Goal: Find specific page/section: Find specific page/section

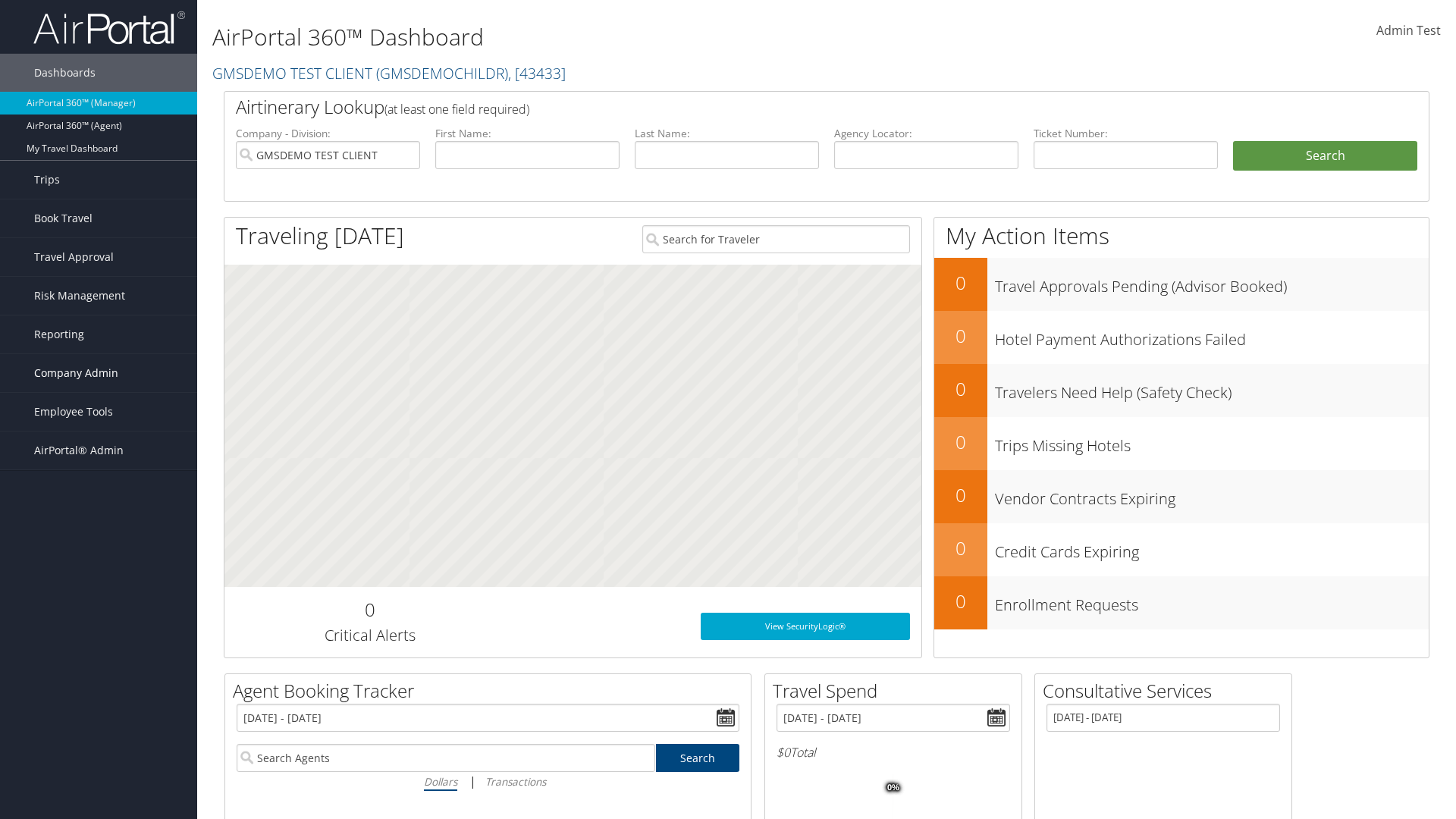
click at [99, 373] on span "Company Admin" at bounding box center [76, 373] width 84 height 38
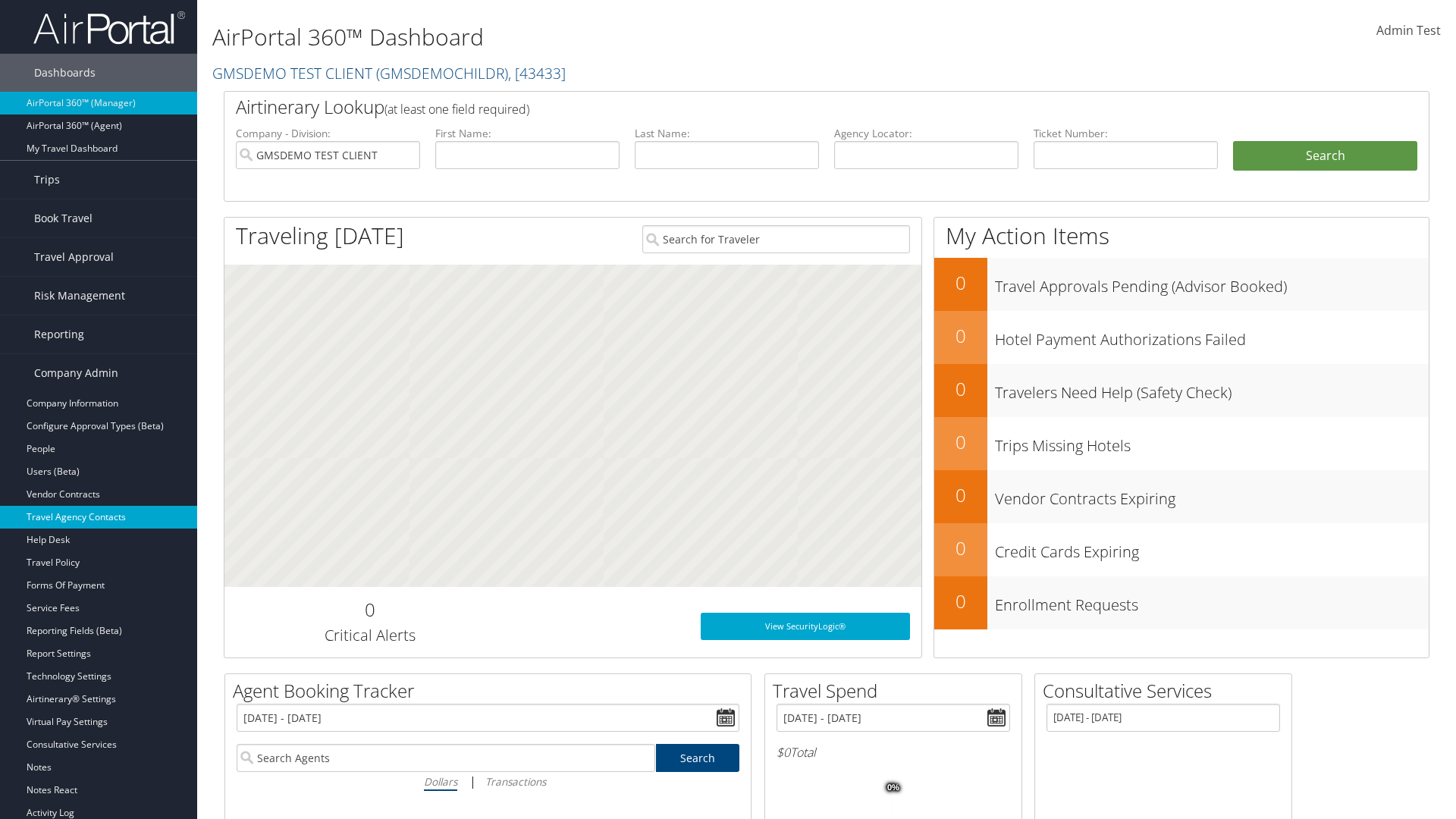
click at [99, 517] on link "Travel Agency Contacts" at bounding box center [99, 517] width 197 height 23
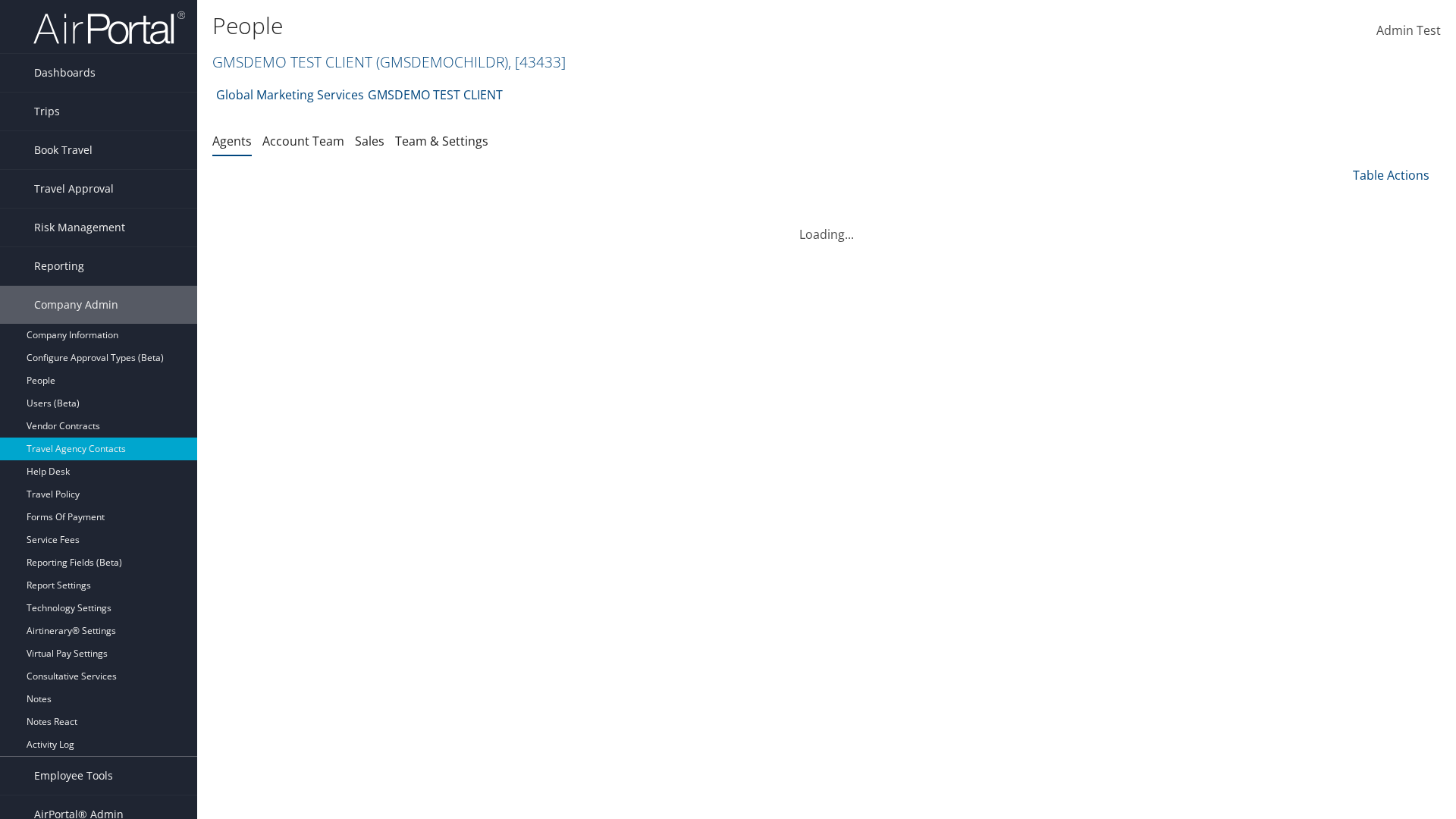
click at [441, 140] on link "Team & Settings" at bounding box center [442, 141] width 94 height 17
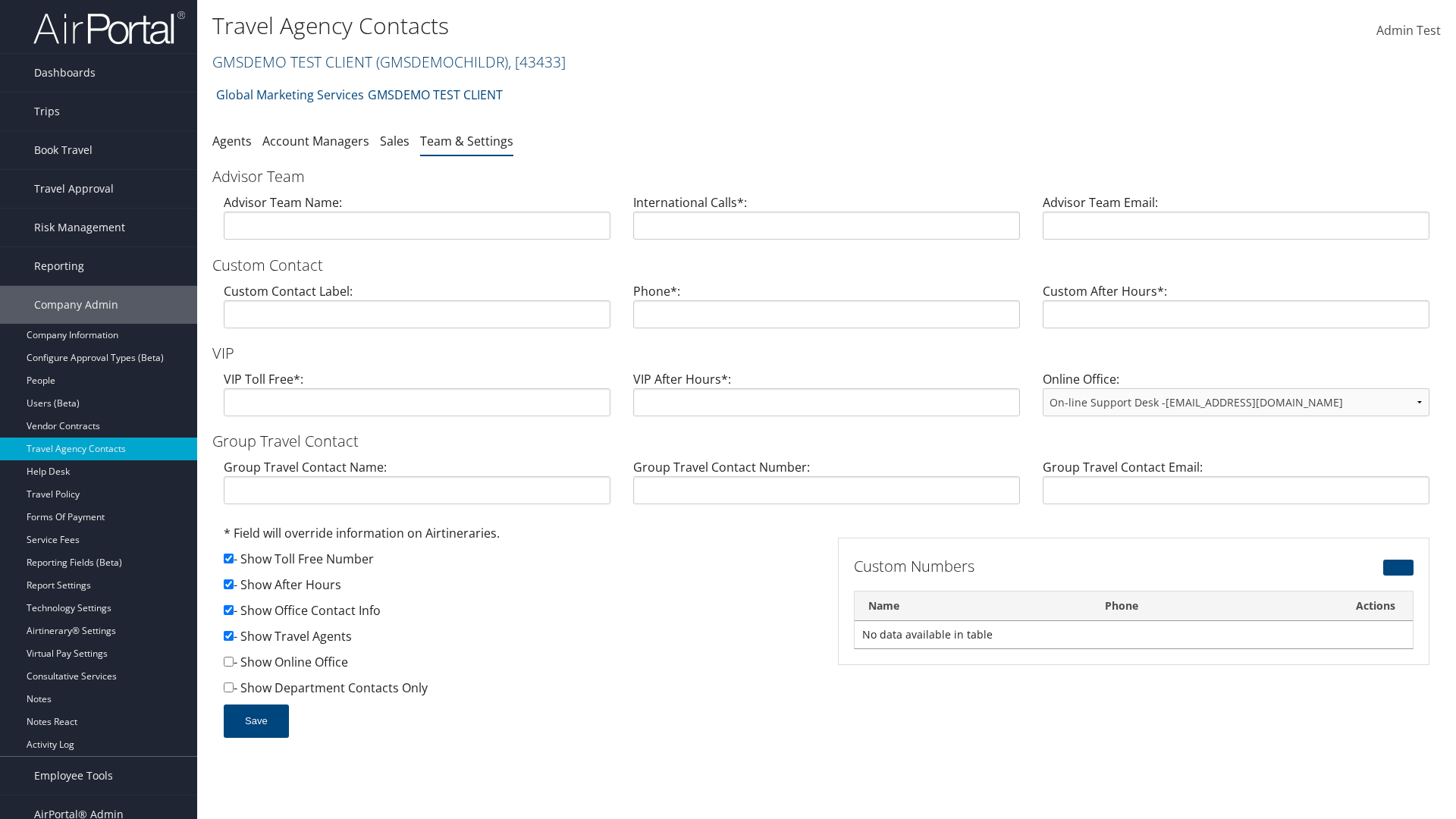
click at [291, 61] on link "GMSDEMO TEST CLIENT ( GMSDEMOCHILDR ) , [ 43433 ]" at bounding box center [390, 62] width 354 height 20
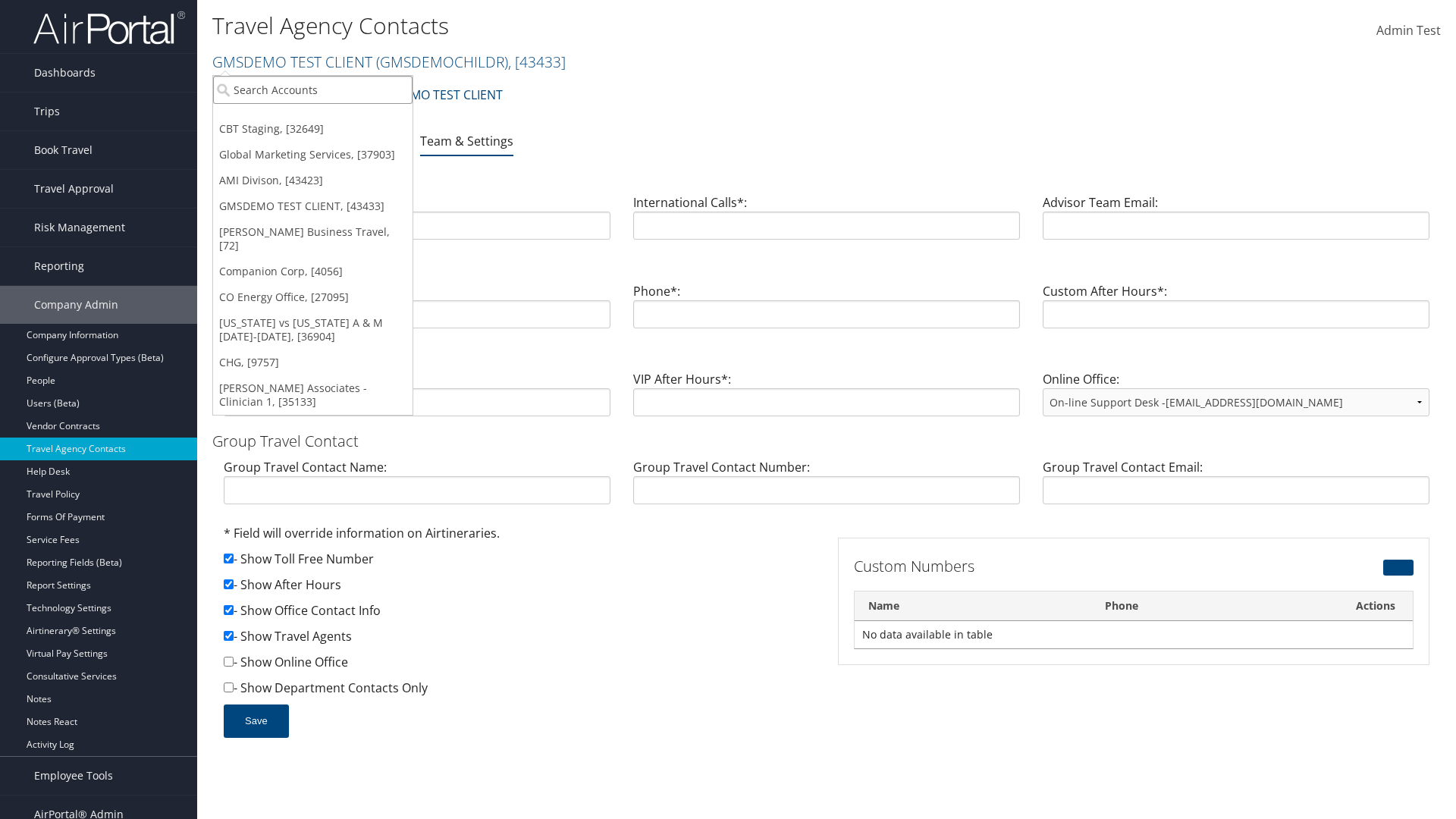
click at [312, 89] on input "search" at bounding box center [313, 89] width 200 height 28
type input "Global Marketing Services"
click at [327, 117] on div "Global Marketing Services (301946), [37903]" at bounding box center [327, 117] width 244 height 14
